Goal: Complete application form

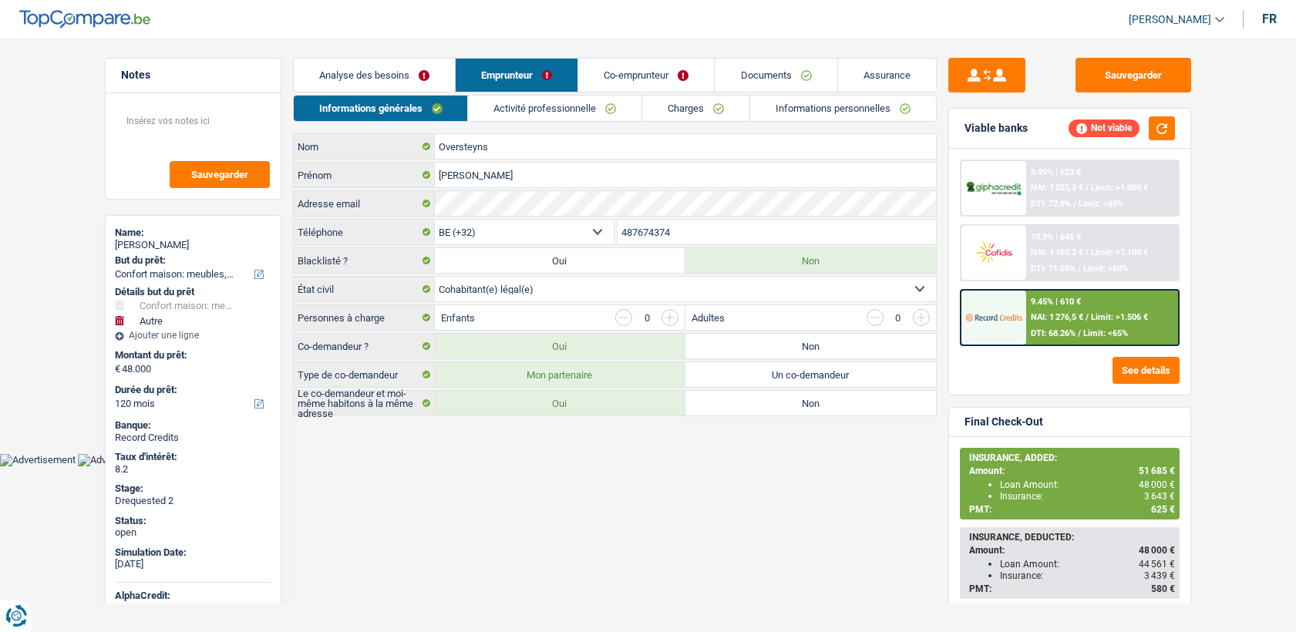
select select "household"
select select "other"
select select "120"
select select "32"
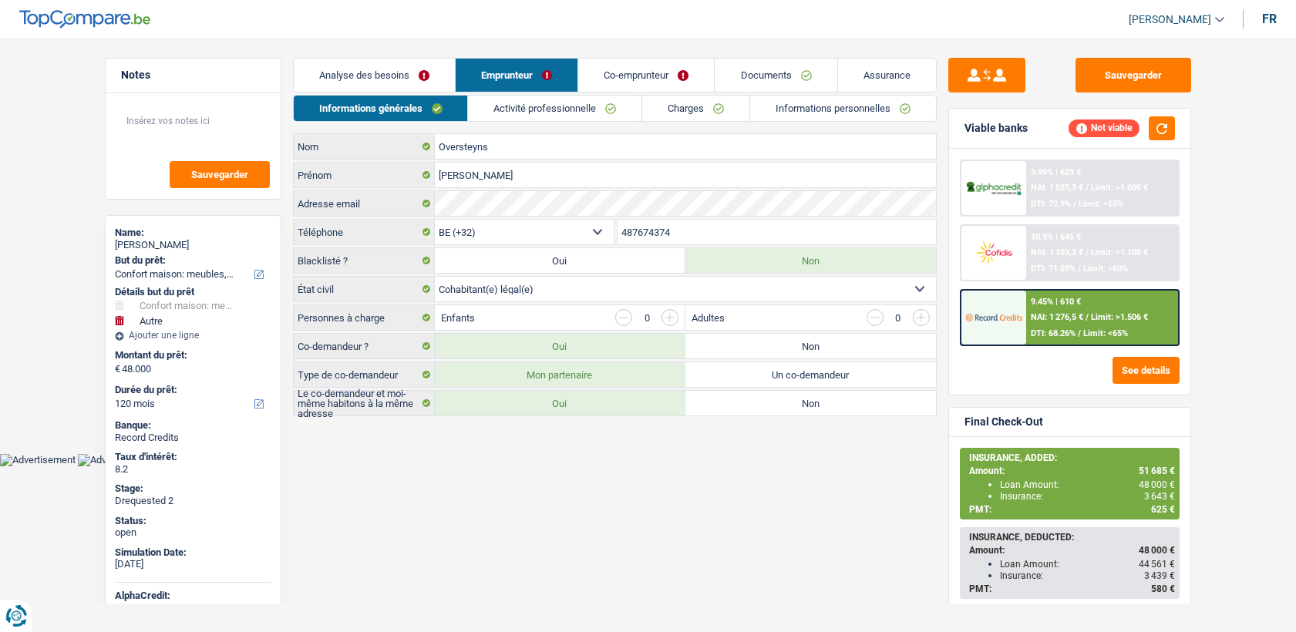
select select "cohabitation"
select select "ownerWithMortgage"
select select "BE"
select select "mortgage"
select select "300"
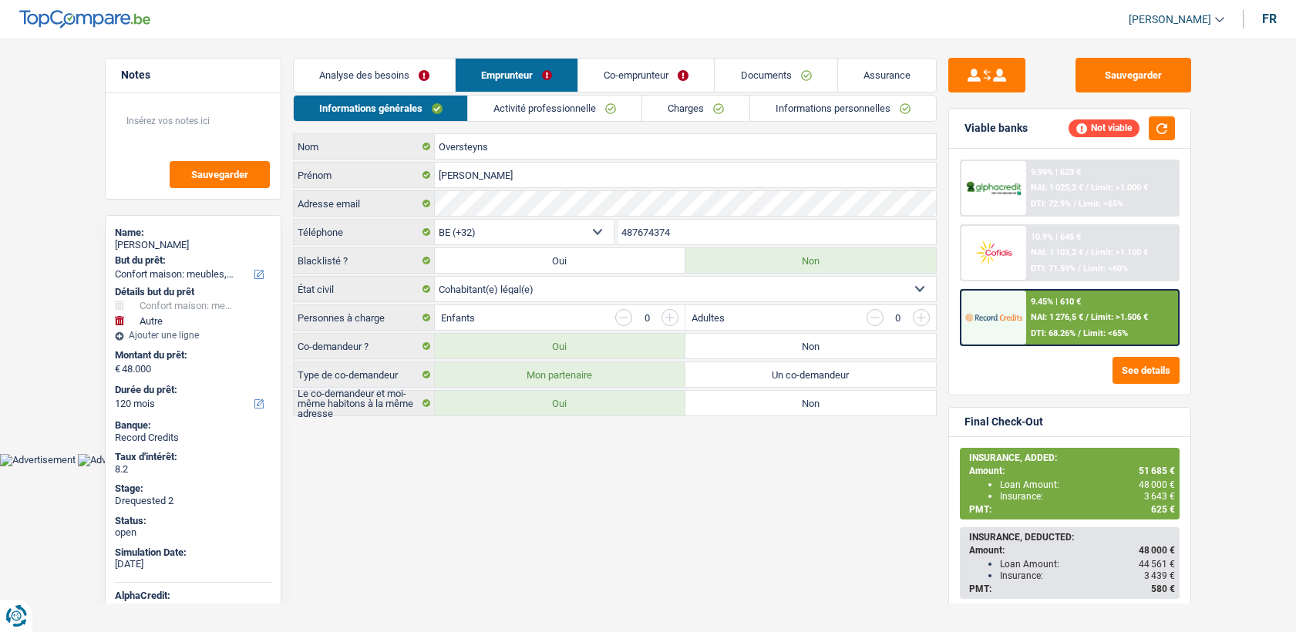
select select "carLoan"
select select "120"
select select "carLoan"
select select "60"
select select "personalLoan"
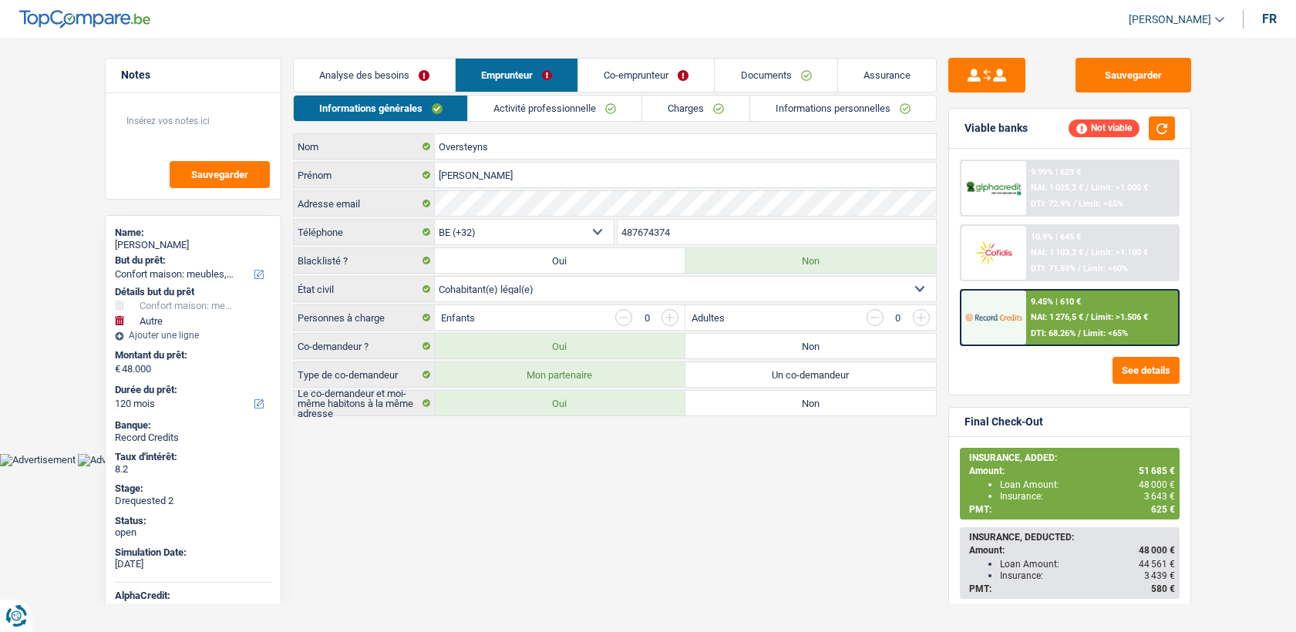
select select "homeFurnishingOrRelocation"
select select "30"
select select "cardOrCredit"
select select "creditConsolidation"
select select "84"
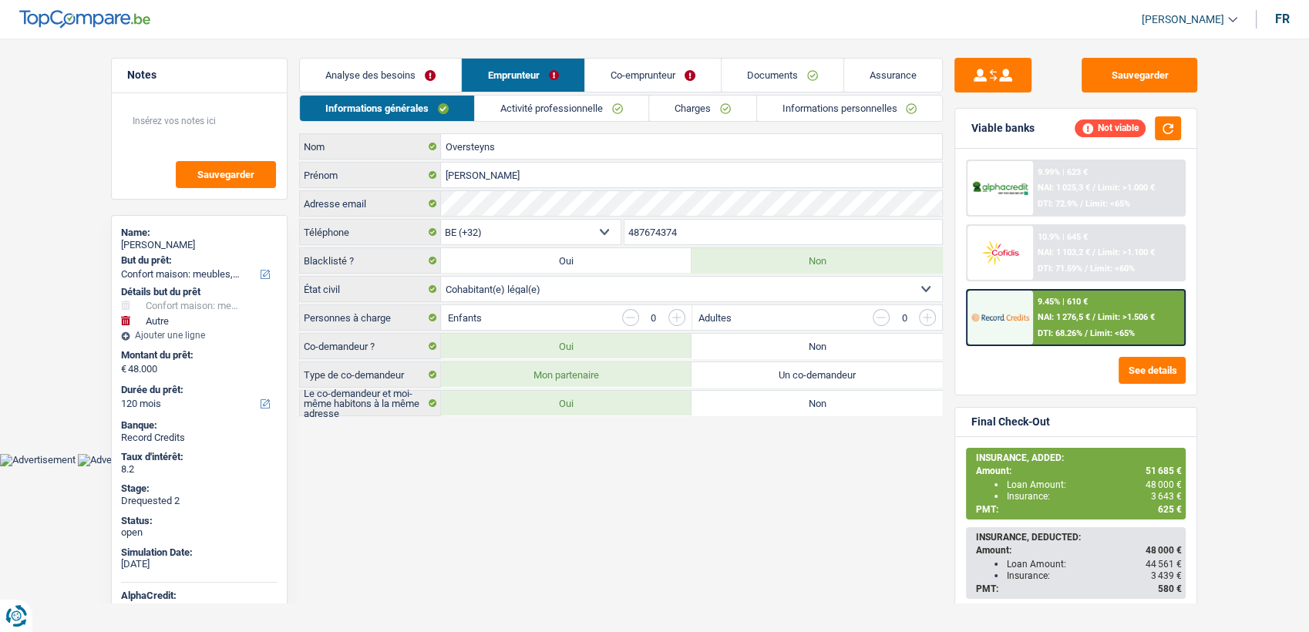
click at [634, 97] on link "Activité professionnelle" at bounding box center [562, 108] width 174 height 25
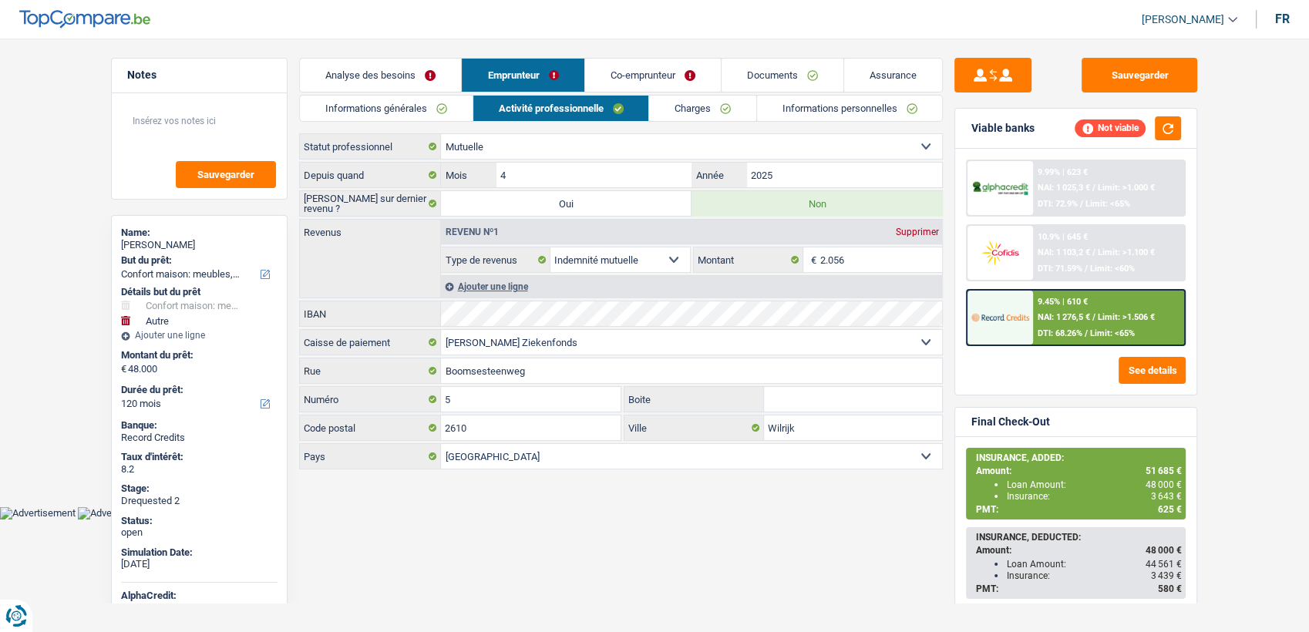
click at [659, 97] on link "Charges" at bounding box center [702, 108] width 107 height 25
